Goal: Browse casually

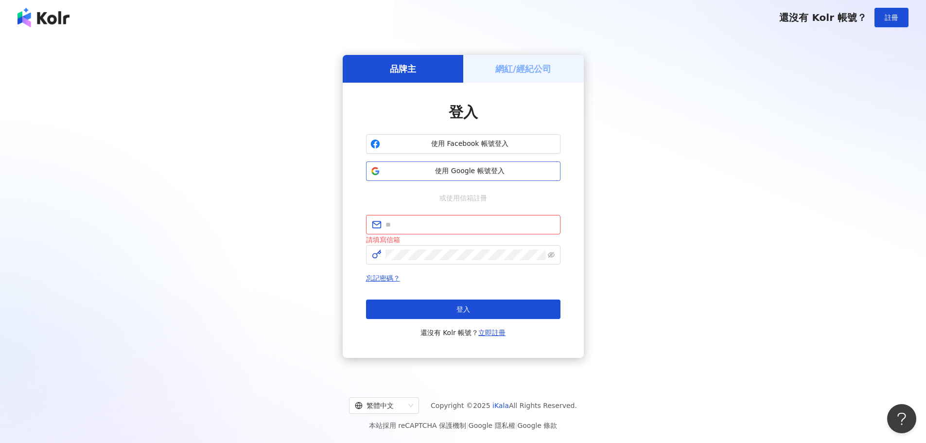
click at [487, 173] on span "使用 Google 帳號登入" at bounding box center [470, 171] width 172 height 10
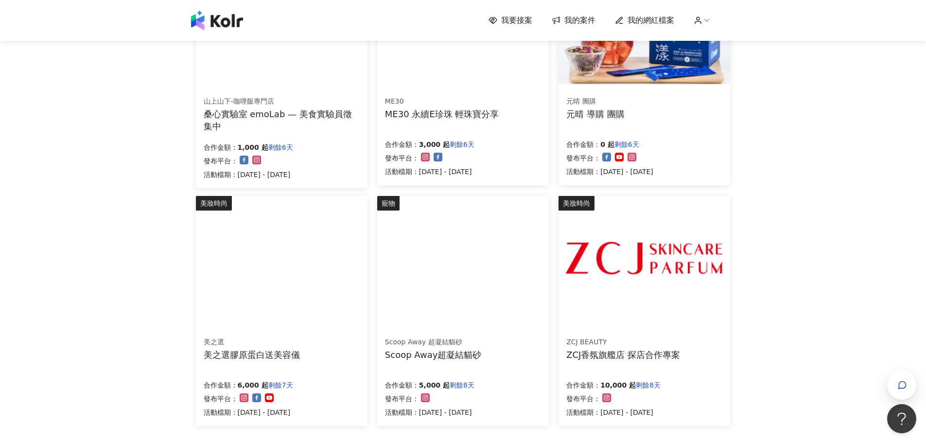
scroll to position [438, 0]
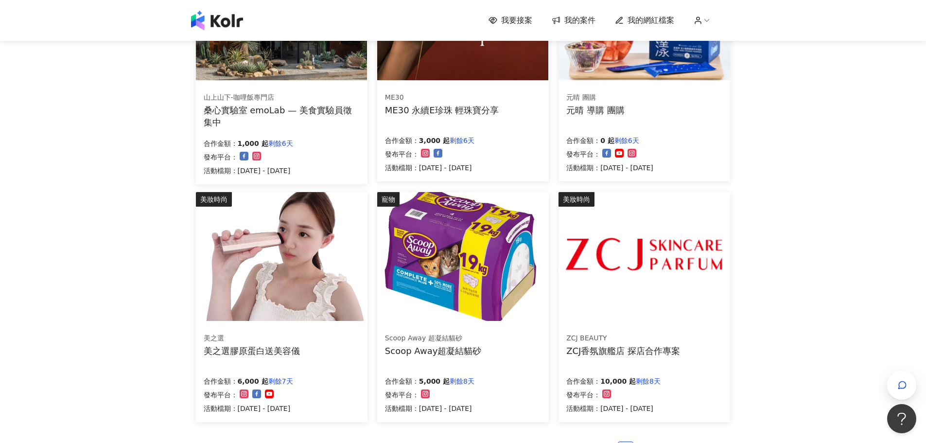
click at [667, 346] on div "ZCJ香氛旗艦店 探店合作專案" at bounding box center [623, 351] width 114 height 12
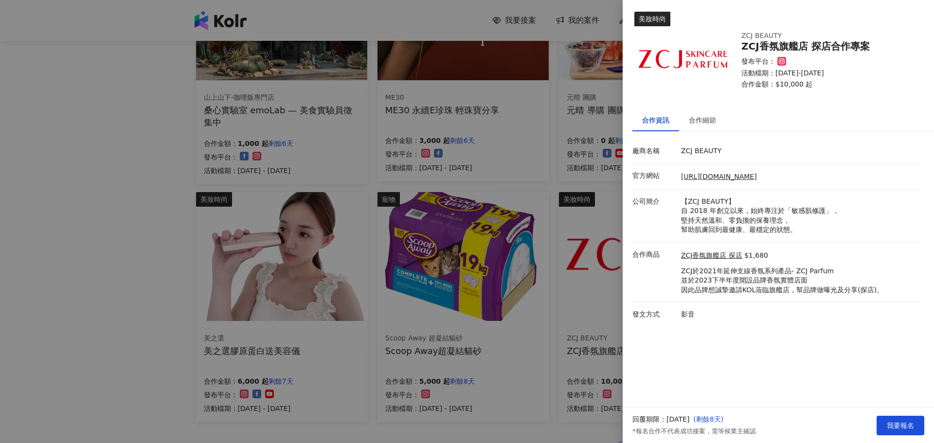
click at [69, 257] on div at bounding box center [467, 221] width 934 height 443
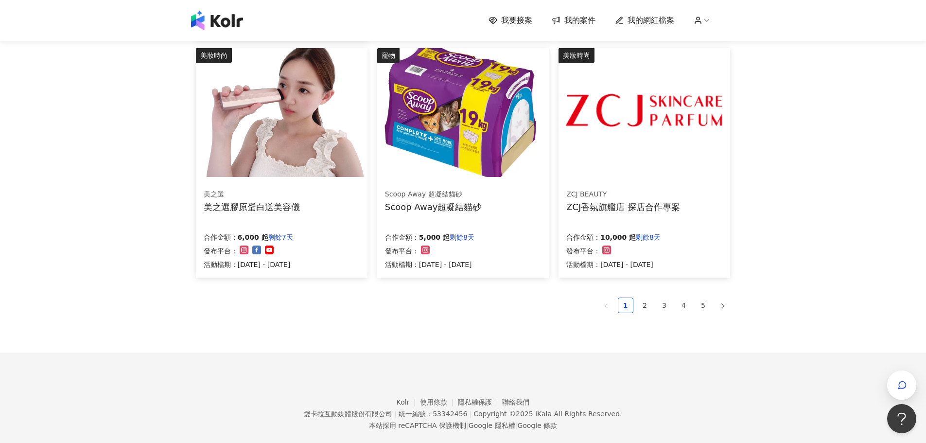
scroll to position [583, 0]
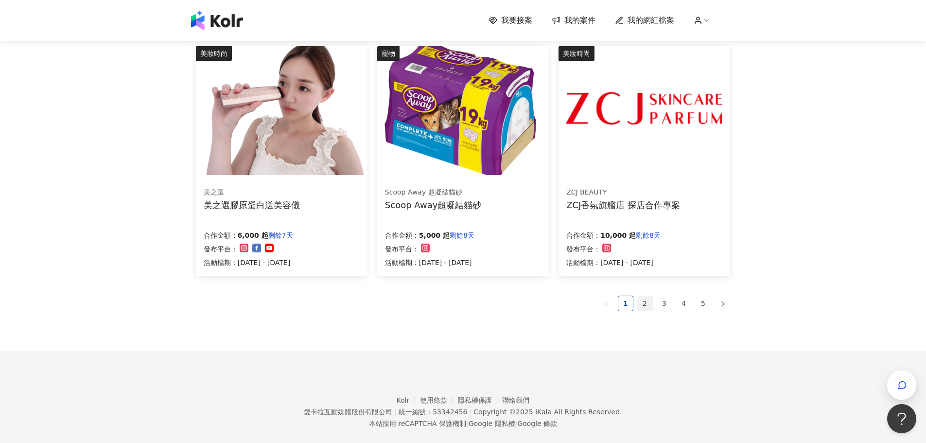
click at [644, 305] on link "2" at bounding box center [645, 303] width 15 height 15
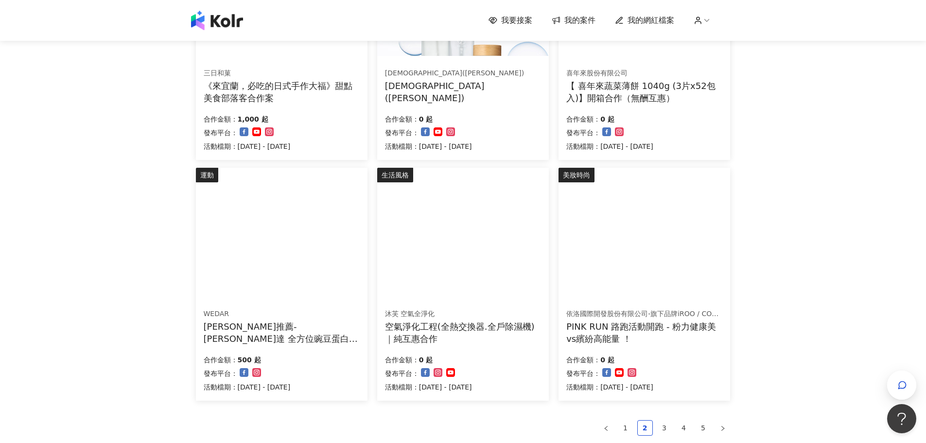
scroll to position [486, 0]
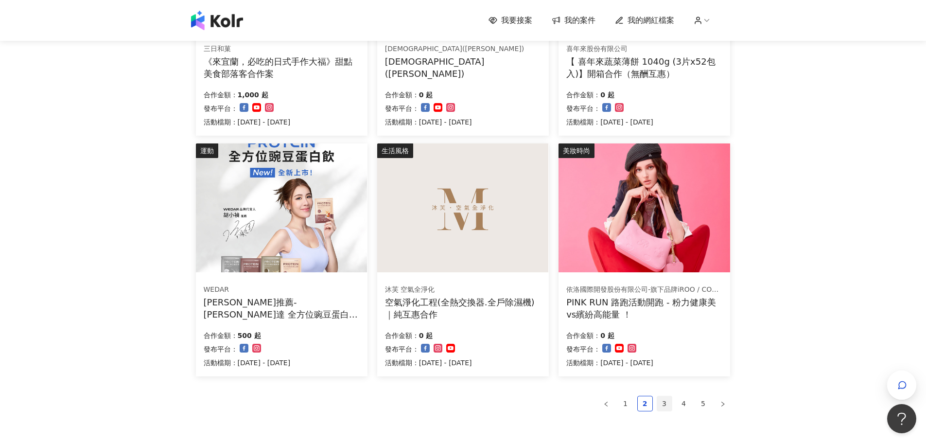
click at [665, 397] on link "3" at bounding box center [664, 403] width 15 height 15
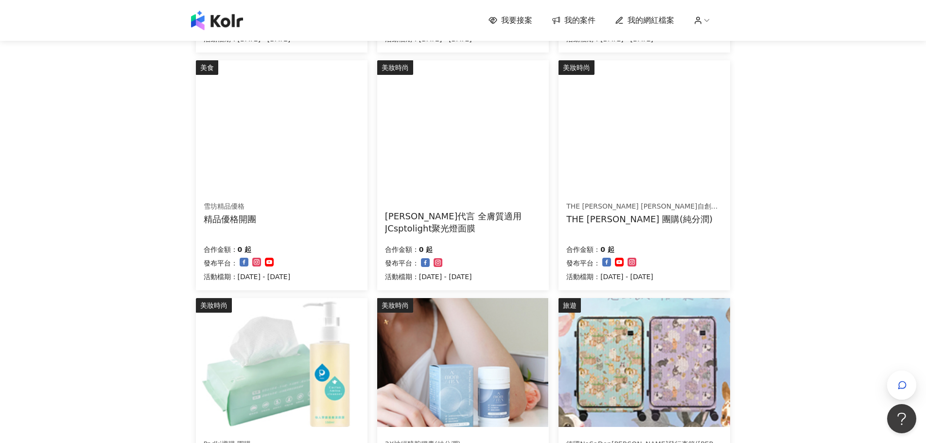
scroll to position [243, 0]
